Goal: Information Seeking & Learning: Learn about a topic

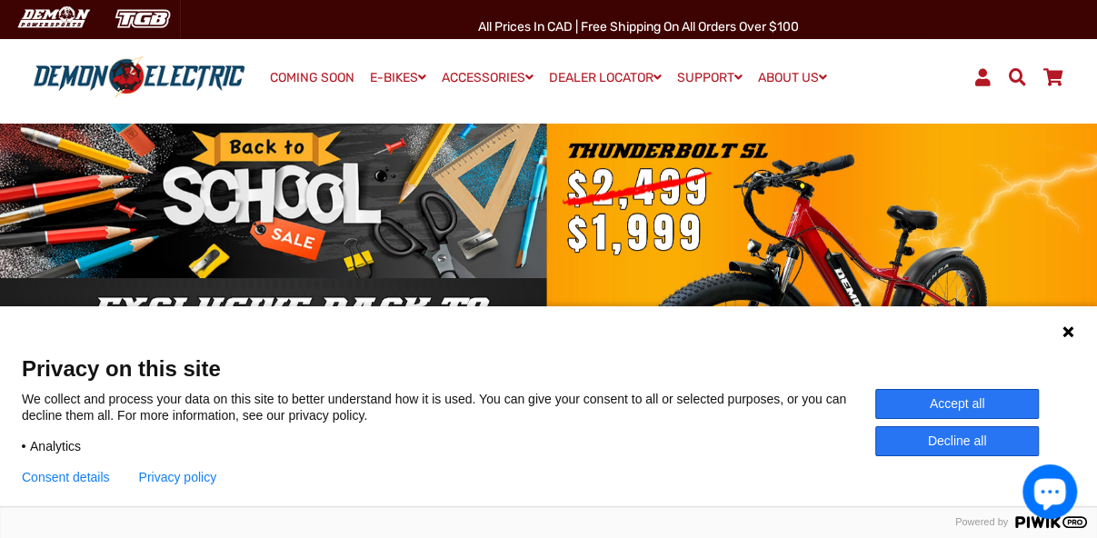
click at [955, 437] on button "Decline all" at bounding box center [957, 441] width 164 height 30
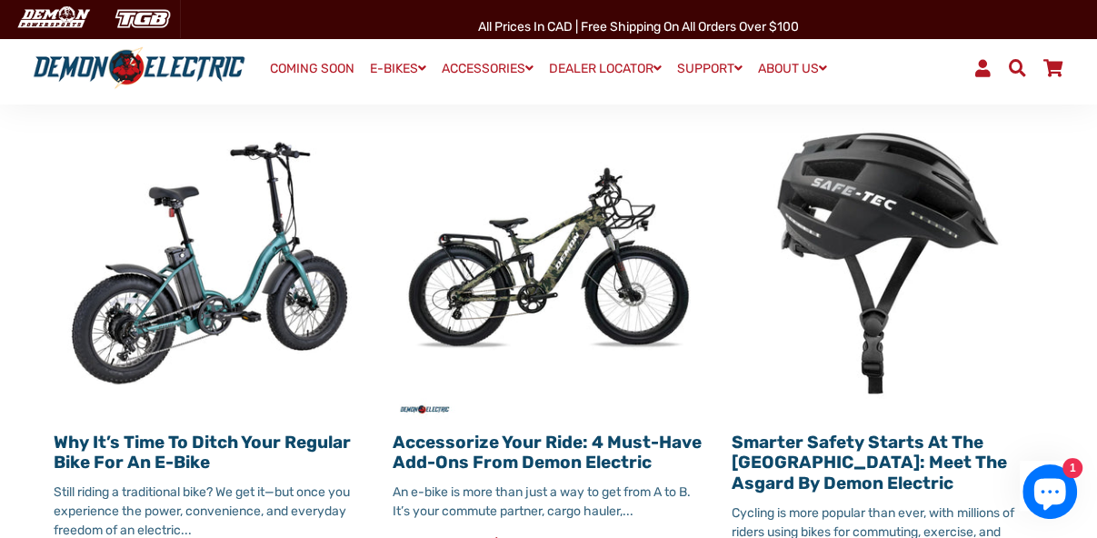
scroll to position [1934, 0]
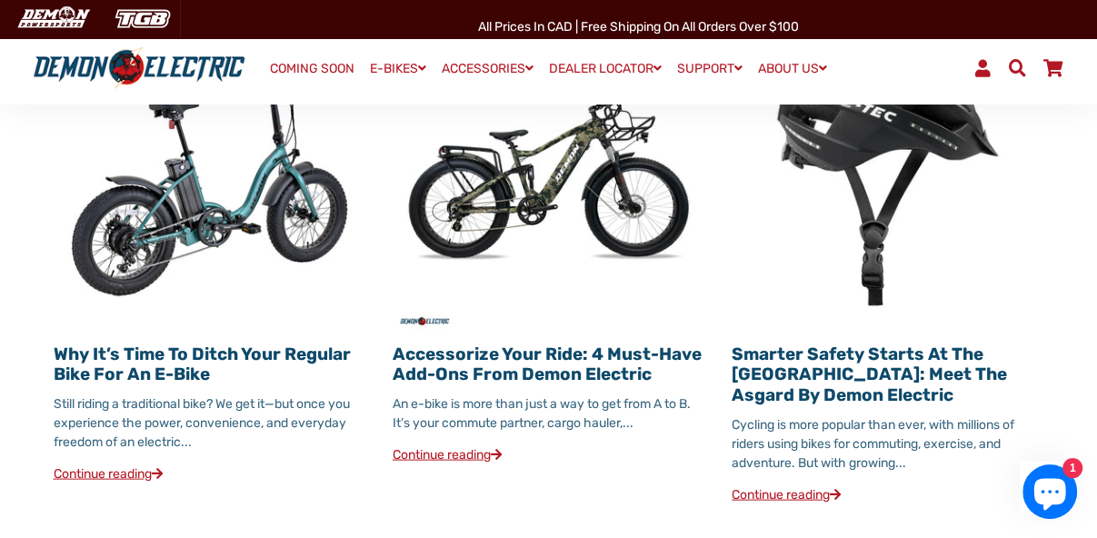
click at [136, 465] on link "Continue reading" at bounding box center [108, 472] width 109 height 15
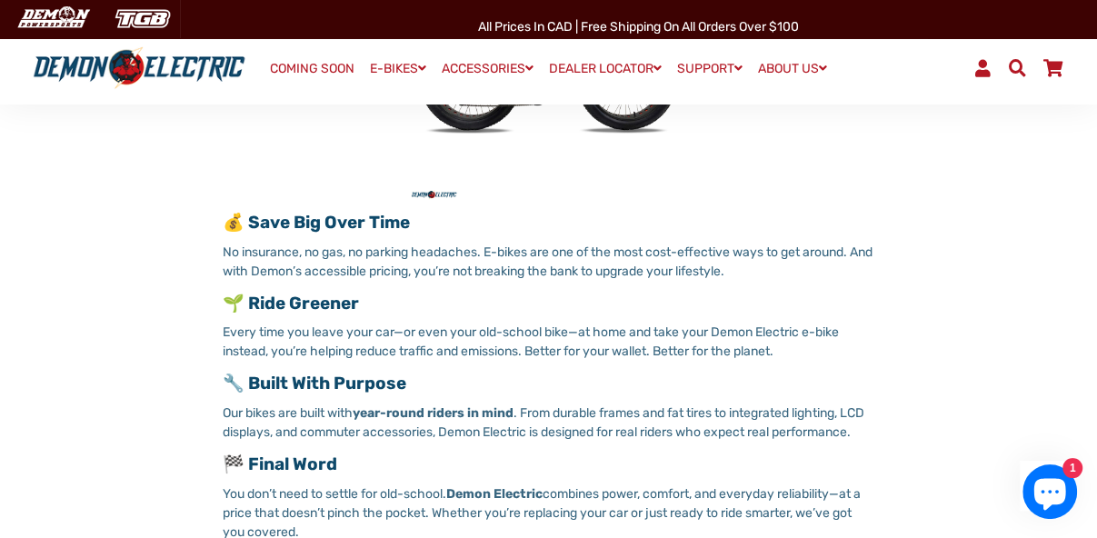
scroll to position [1318, 0]
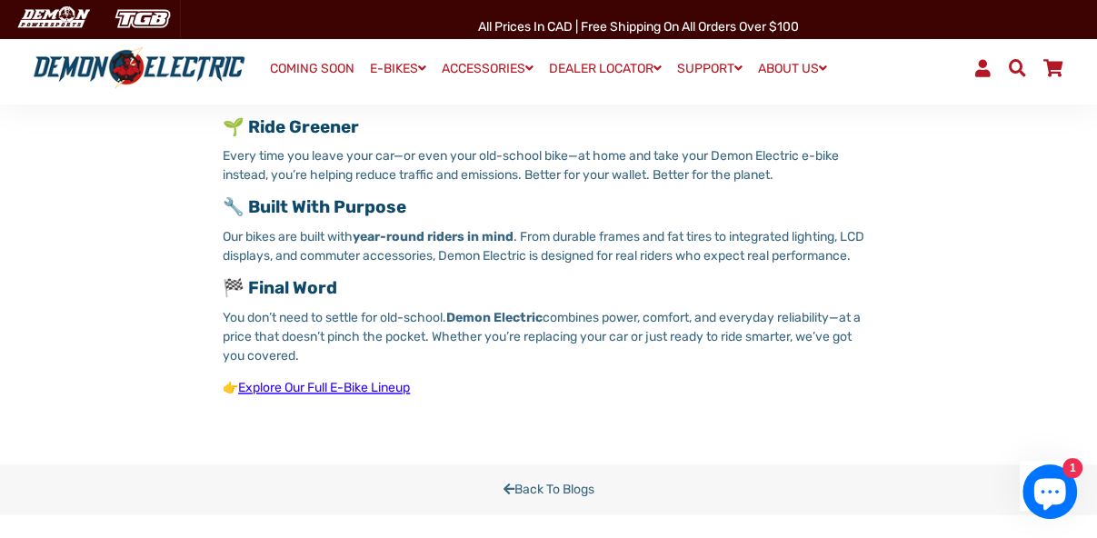
click at [345, 386] on link "Explore Our Full E-Bike Lineup" at bounding box center [324, 387] width 172 height 15
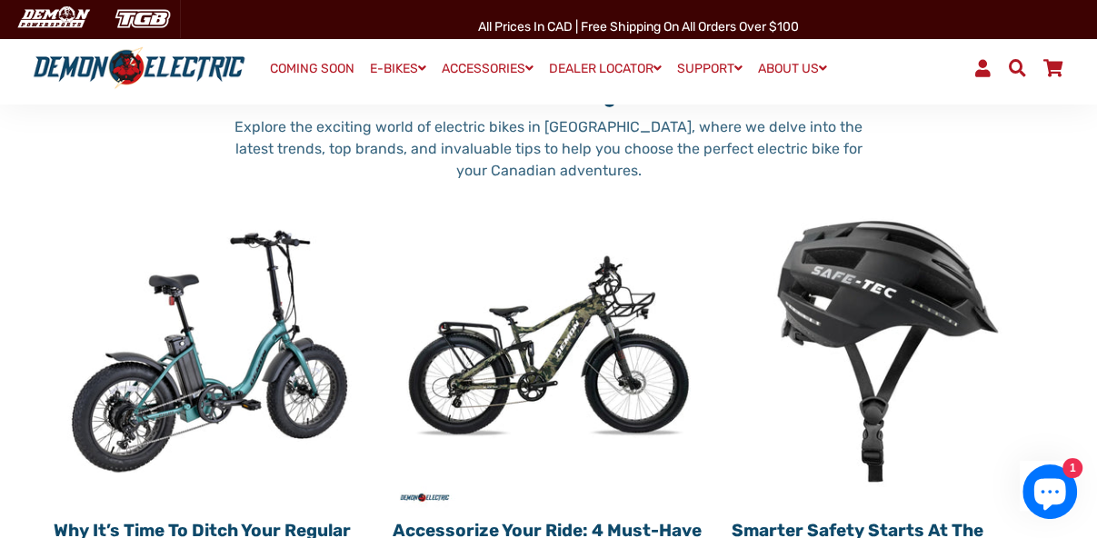
scroll to position [1934, 0]
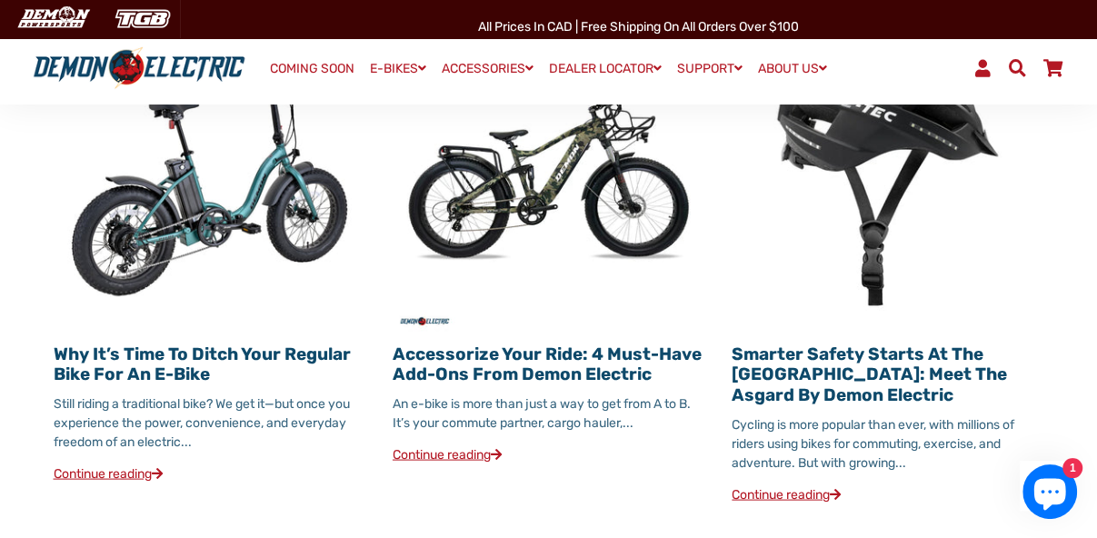
click at [585, 342] on link "Accessorize Your Ride: 4 Must-Have Add-Ons from Demon Electric" at bounding box center [546, 363] width 309 height 42
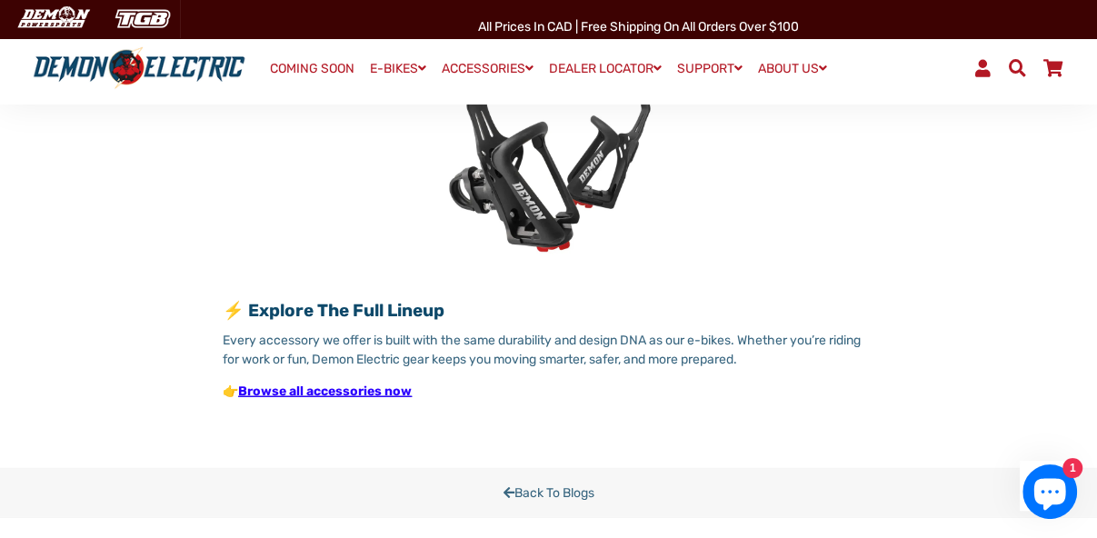
scroll to position [2901, 0]
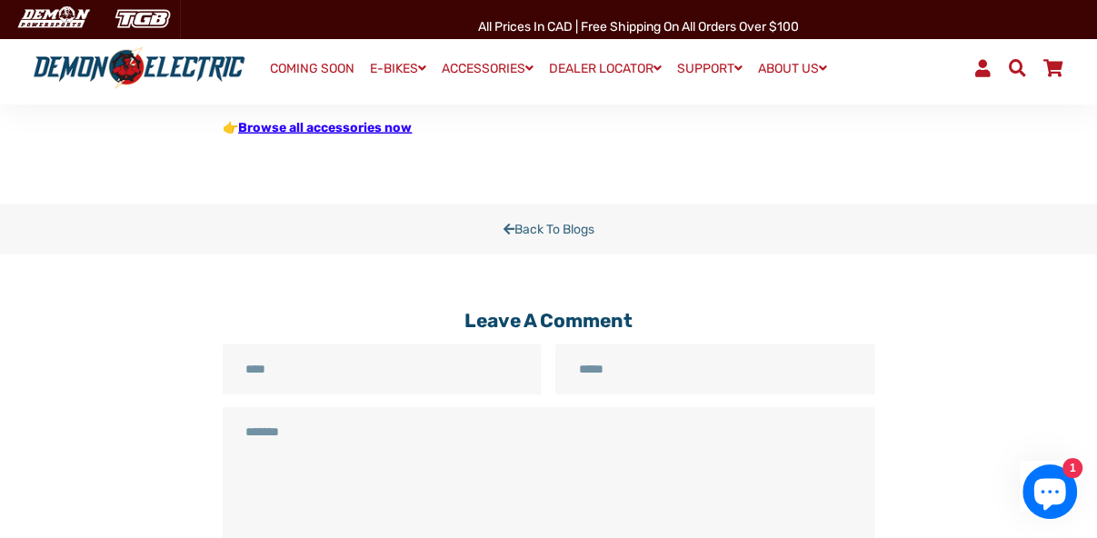
click at [349, 135] on link "Browse all accessories now" at bounding box center [325, 127] width 174 height 15
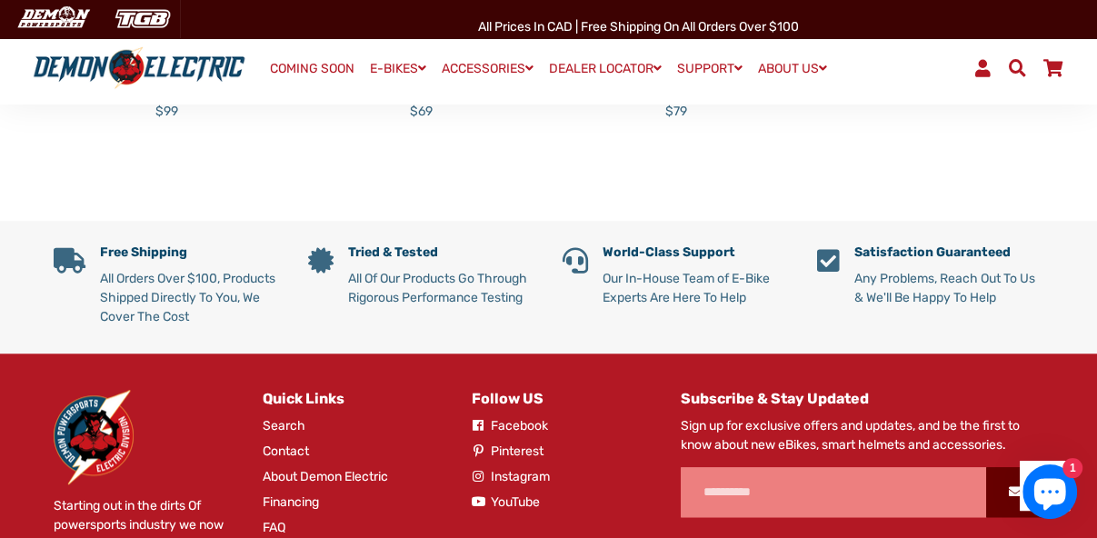
scroll to position [967, 0]
